Goal: Find specific page/section: Find specific page/section

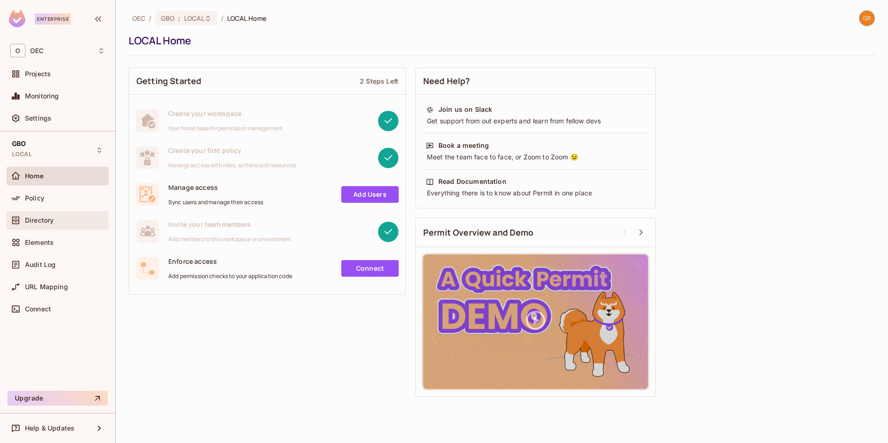
click at [27, 226] on div "Directory" at bounding box center [57, 220] width 95 height 11
